Goal: Task Accomplishment & Management: Manage account settings

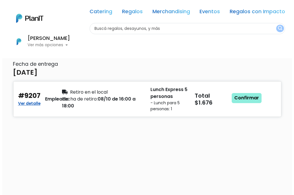
scroll to position [144, 0]
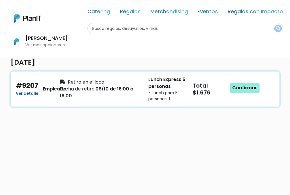
click at [199, 98] on div "Total $1.676" at bounding box center [211, 89] width 44 height 26
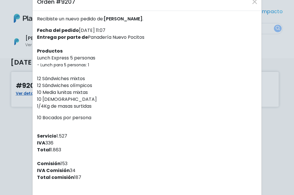
scroll to position [0, 0]
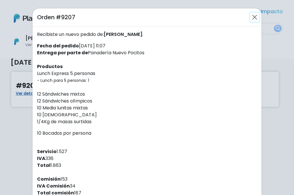
click at [253, 14] on button "Close" at bounding box center [254, 17] width 9 height 9
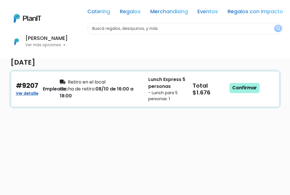
click at [237, 89] on link "Confirmar" at bounding box center [245, 88] width 30 height 10
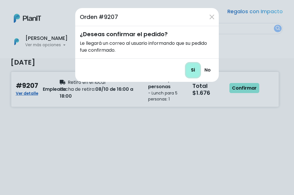
click at [191, 73] on input "Si" at bounding box center [193, 70] width 14 height 14
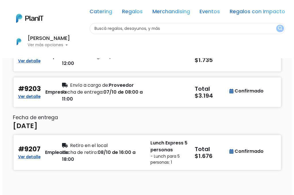
scroll to position [86, 0]
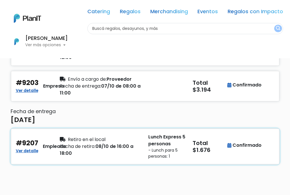
click at [181, 148] on small "- Lunch para 5 personas: 1" at bounding box center [166, 153] width 37 height 12
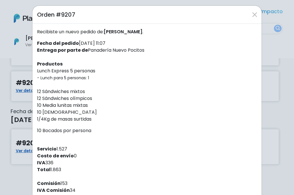
scroll to position [0, 0]
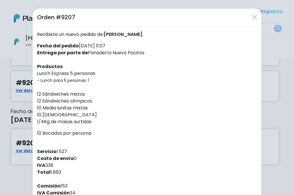
click at [15, 60] on div "Orden #9207 Recibiste un nuevo pedido de: [PERSON_NAME] . Fecha del pedido [DAT…" at bounding box center [147, 97] width 294 height 195
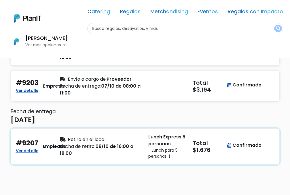
click at [122, 152] on div "Fecha de retiro: 08/10 de 16:00 a 18:00" at bounding box center [101, 150] width 82 height 14
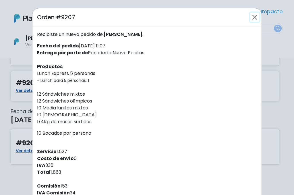
click at [254, 19] on button "Close" at bounding box center [254, 17] width 9 height 9
